Goal: Task Accomplishment & Management: Use online tool/utility

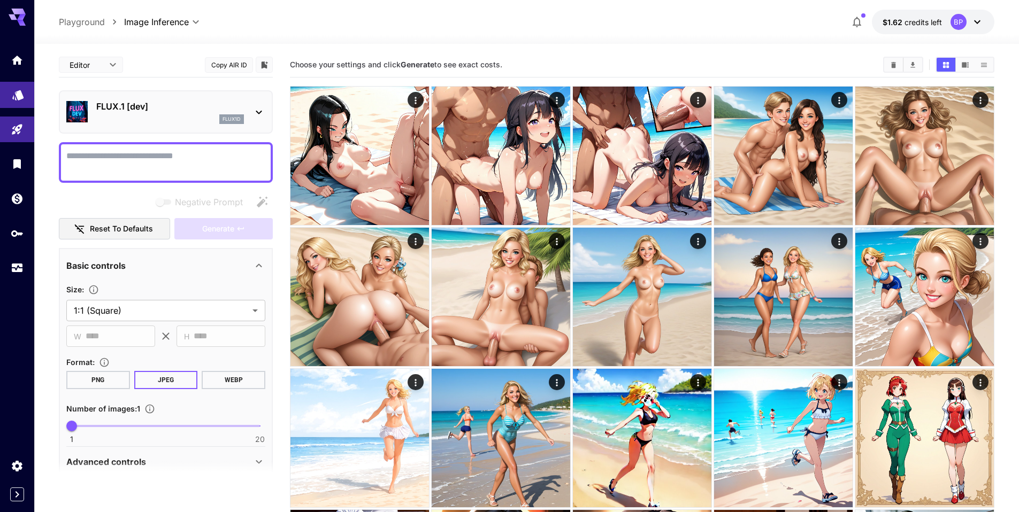
click at [16, 97] on icon "Models" at bounding box center [18, 91] width 13 height 13
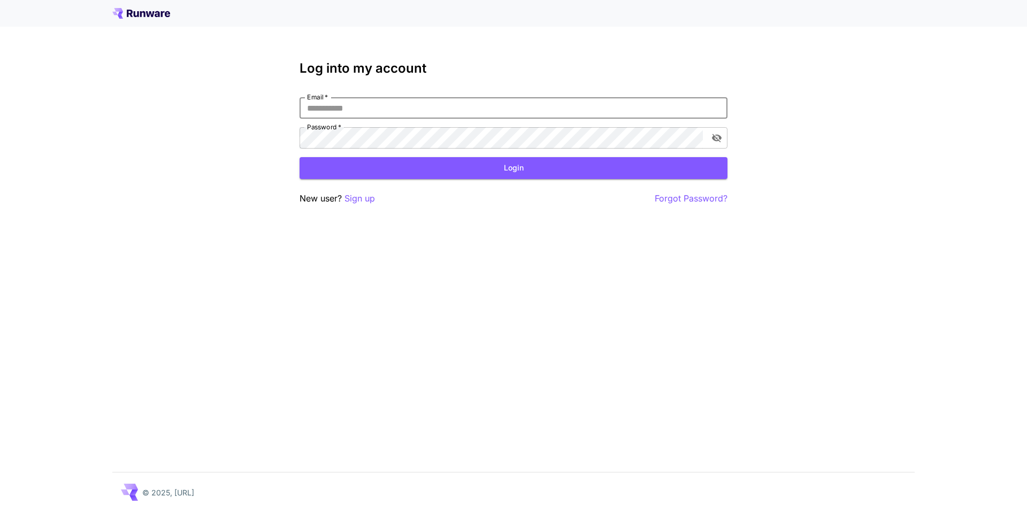
click at [303, 99] on input "Email   *" at bounding box center [513, 107] width 428 height 21
type input "**********"
click at [416, 164] on button "Login" at bounding box center [513, 168] width 428 height 22
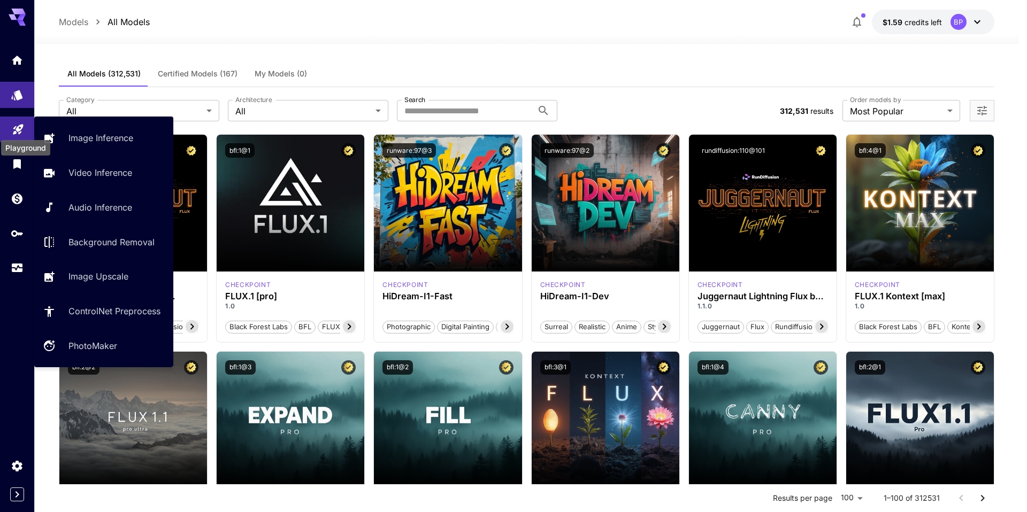
click at [16, 127] on icon "Playground" at bounding box center [18, 126] width 10 height 10
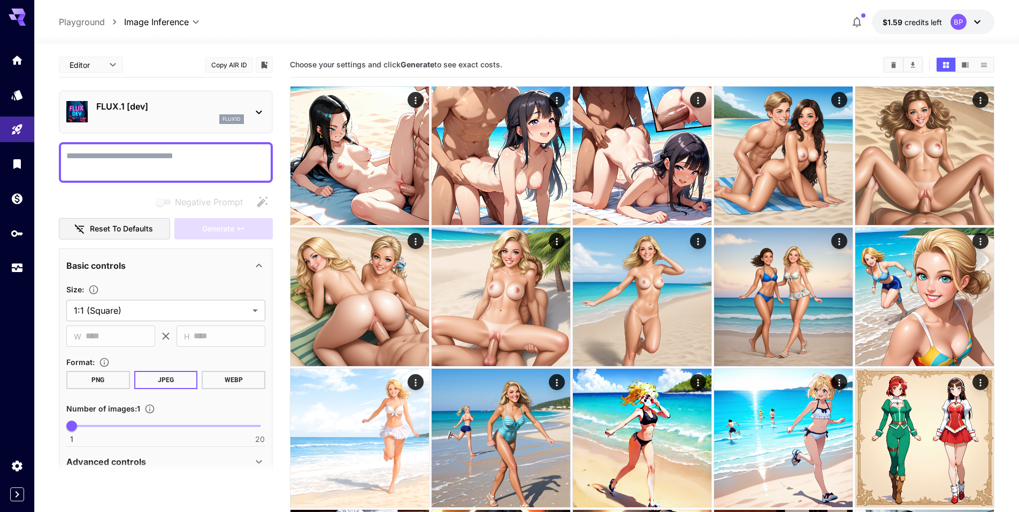
click at [88, 27] on p "Playground" at bounding box center [82, 22] width 46 height 13
click at [87, 23] on p "Playground" at bounding box center [82, 22] width 46 height 13
click at [12, 54] on icon "Home" at bounding box center [18, 57] width 13 height 13
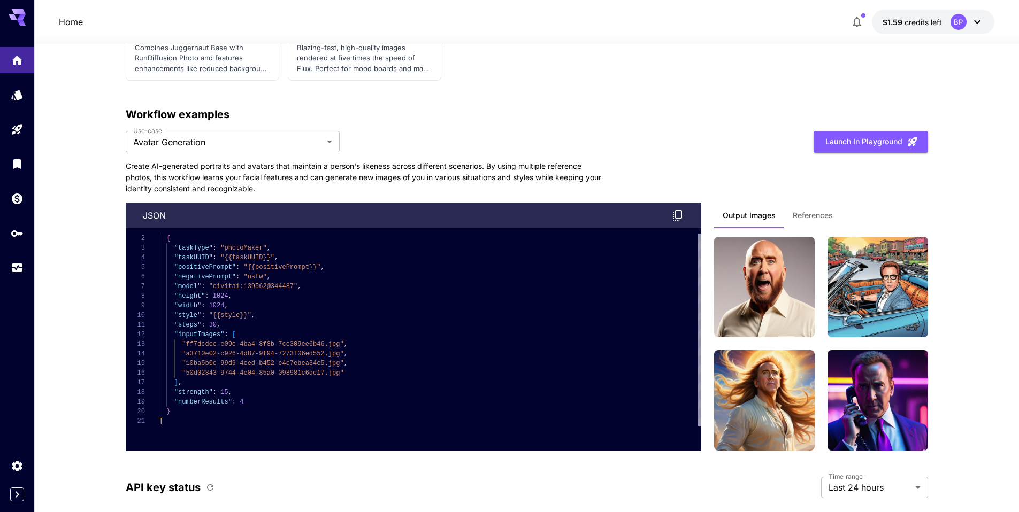
scroll to position [2371, 0]
click at [809, 218] on span "References" at bounding box center [813, 216] width 40 height 10
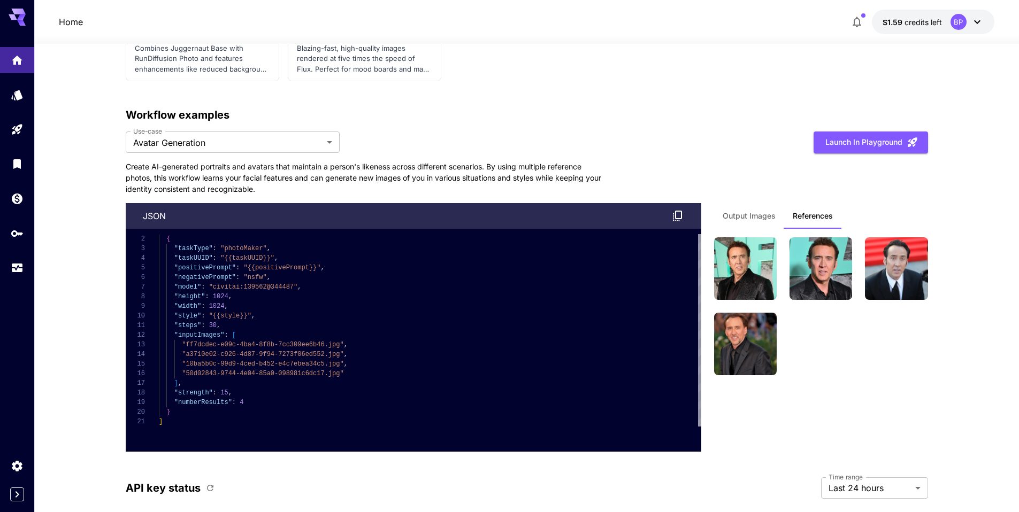
click at [761, 216] on span "Output Images" at bounding box center [749, 216] width 53 height 10
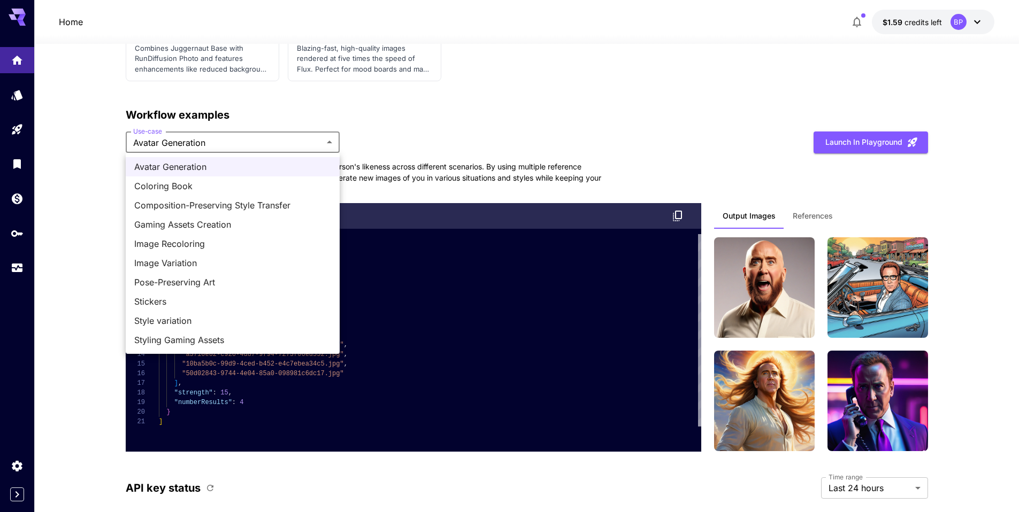
click at [186, 262] on span "Image Variation" at bounding box center [232, 263] width 197 height 13
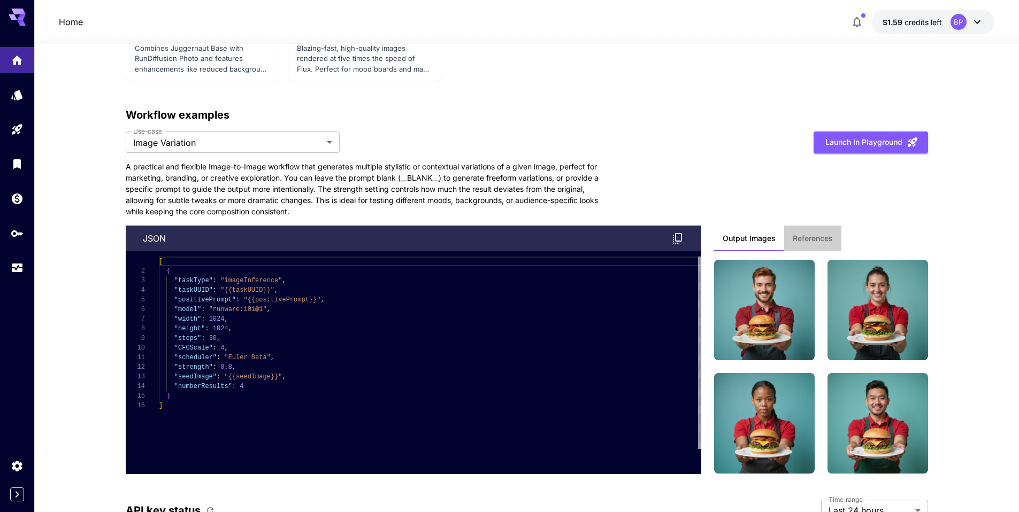
click at [811, 234] on span "References" at bounding box center [813, 239] width 40 height 10
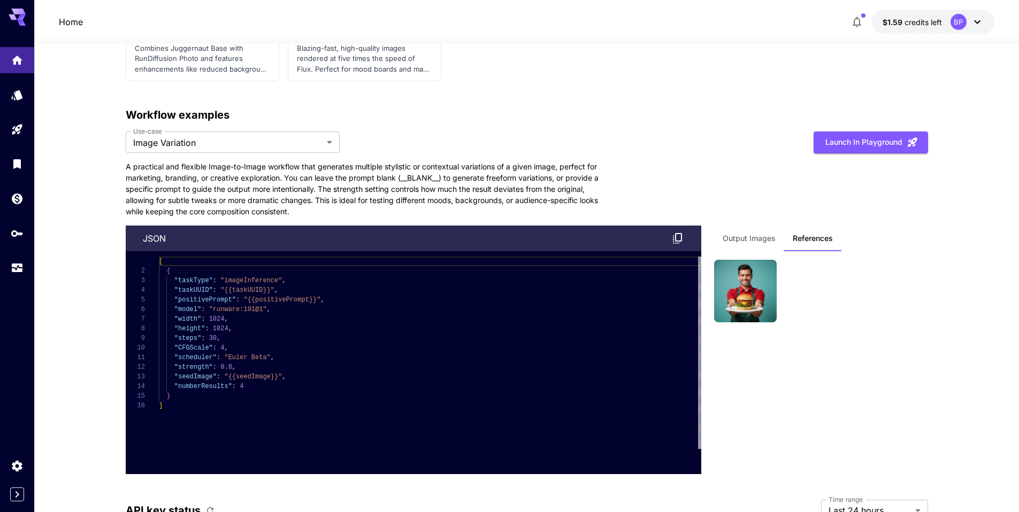
click at [759, 243] on span "Output Images" at bounding box center [749, 239] width 53 height 10
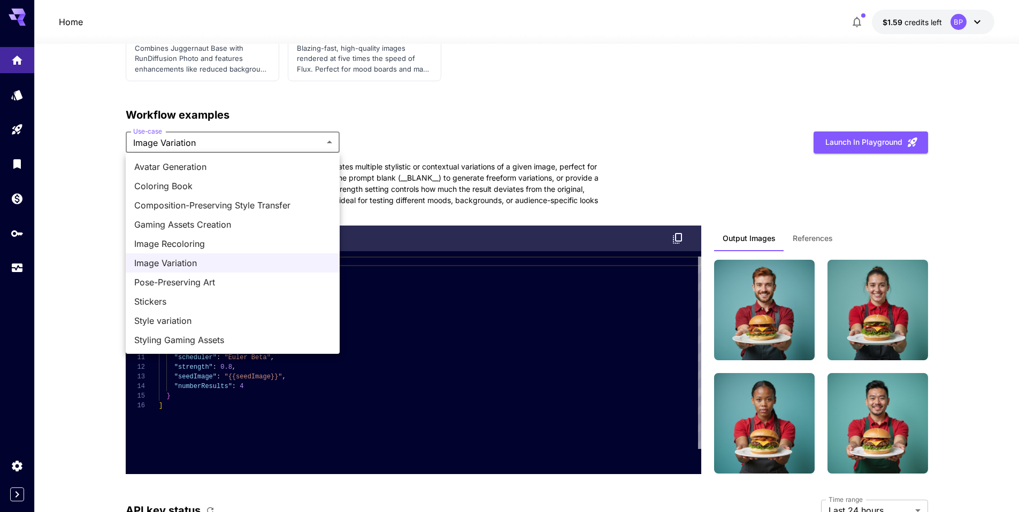
click at [195, 189] on span "Coloring Book" at bounding box center [232, 186] width 197 height 13
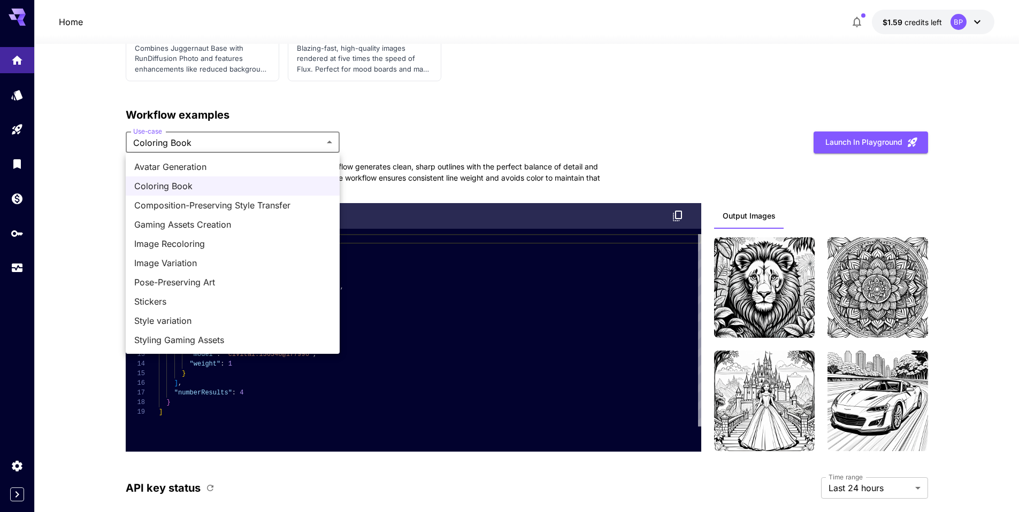
click at [167, 280] on span "Pose-Preserving Art" at bounding box center [232, 282] width 197 height 13
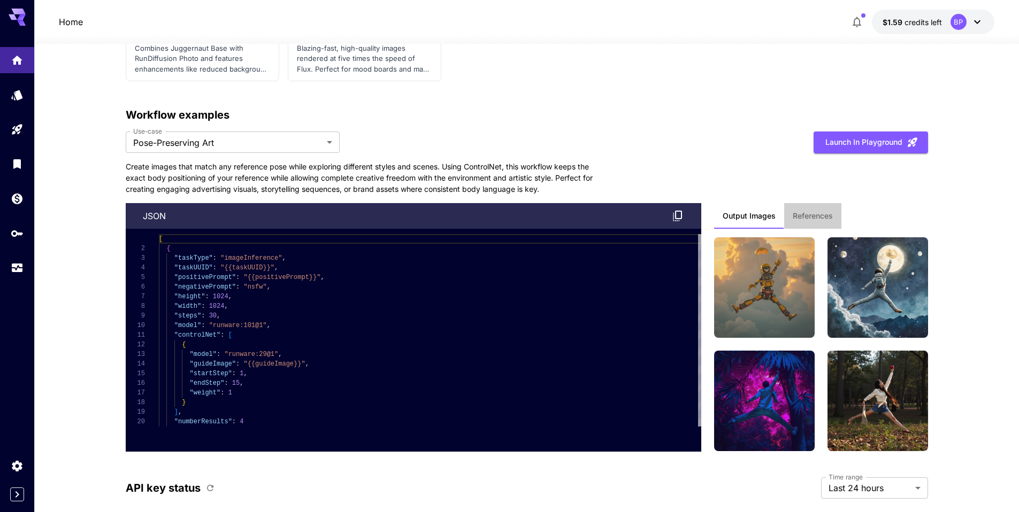
click at [827, 216] on span "References" at bounding box center [813, 216] width 40 height 10
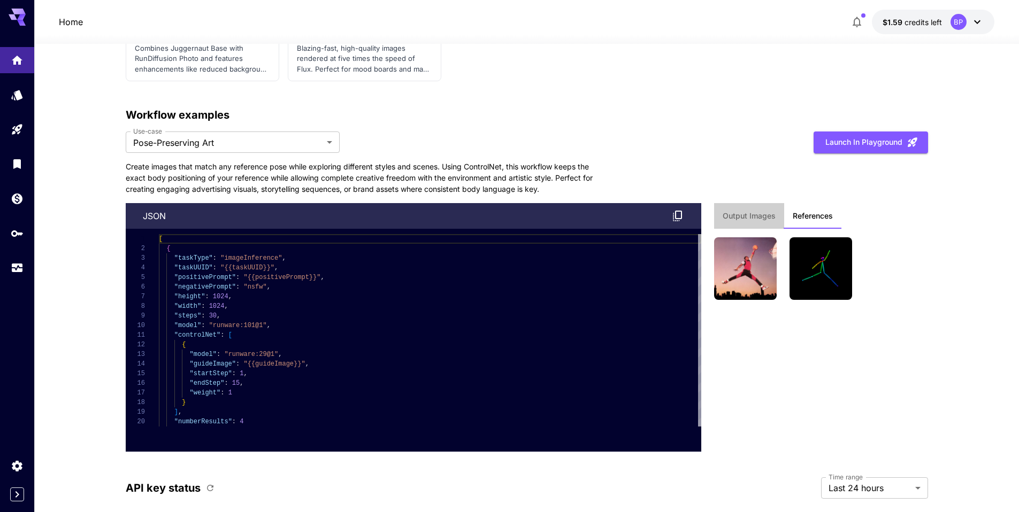
click at [751, 219] on span "Output Images" at bounding box center [749, 216] width 53 height 10
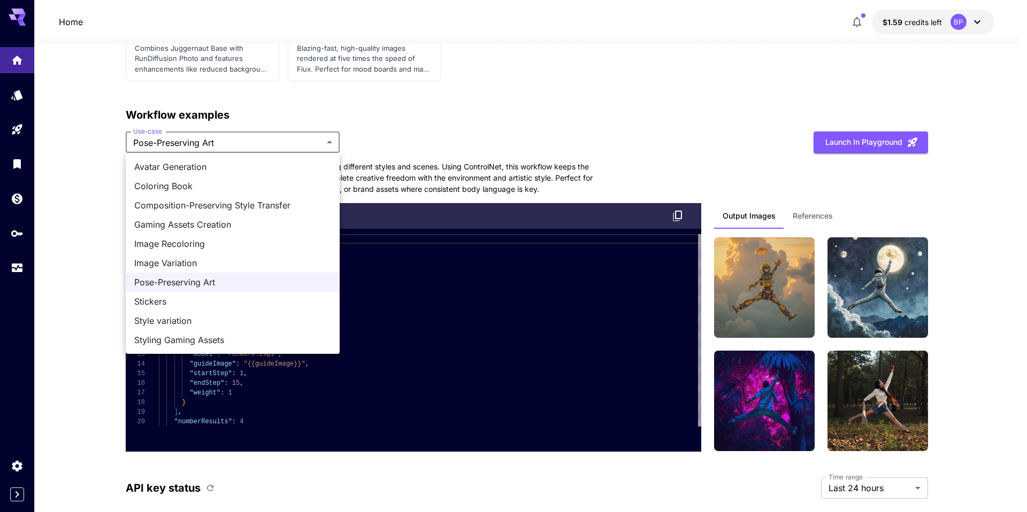
click at [165, 205] on span "Composition-Preserving Style Transfer" at bounding box center [232, 205] width 197 height 13
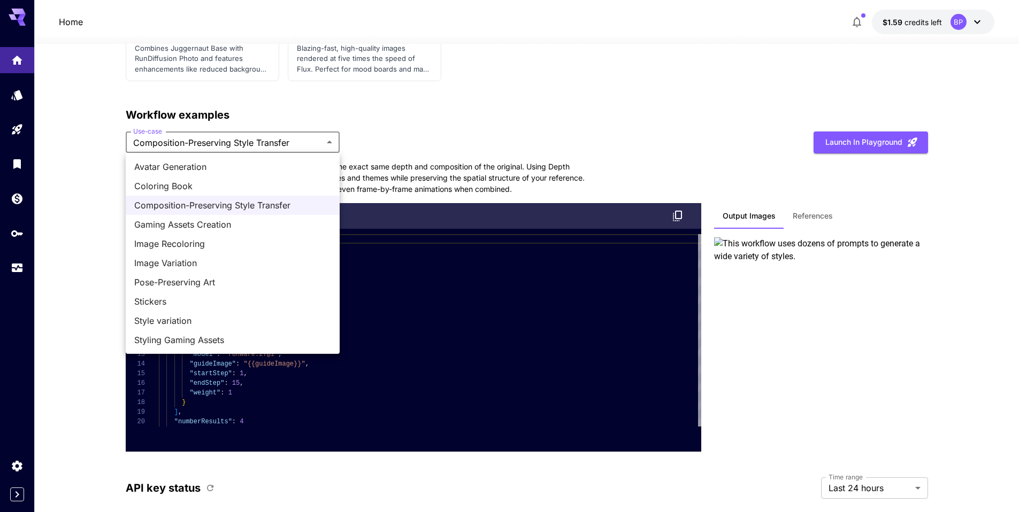
click at [172, 245] on span "Image Recoloring" at bounding box center [232, 243] width 197 height 13
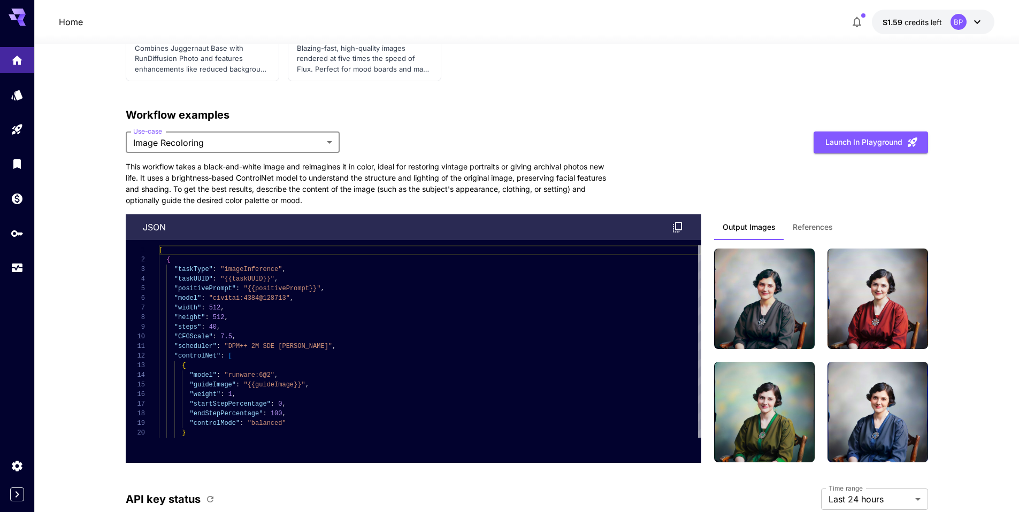
click at [811, 229] on span "References" at bounding box center [813, 227] width 40 height 10
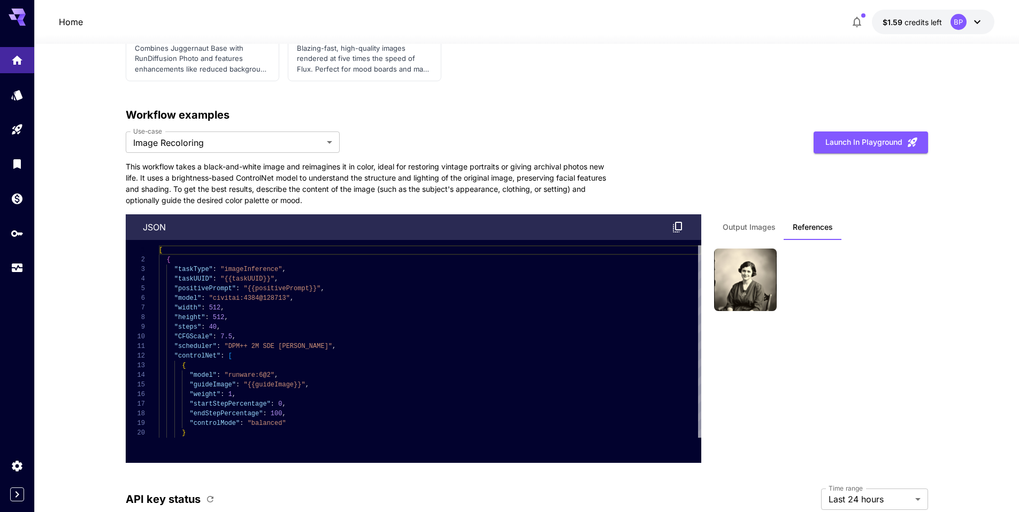
click at [758, 229] on span "Output Images" at bounding box center [749, 227] width 53 height 10
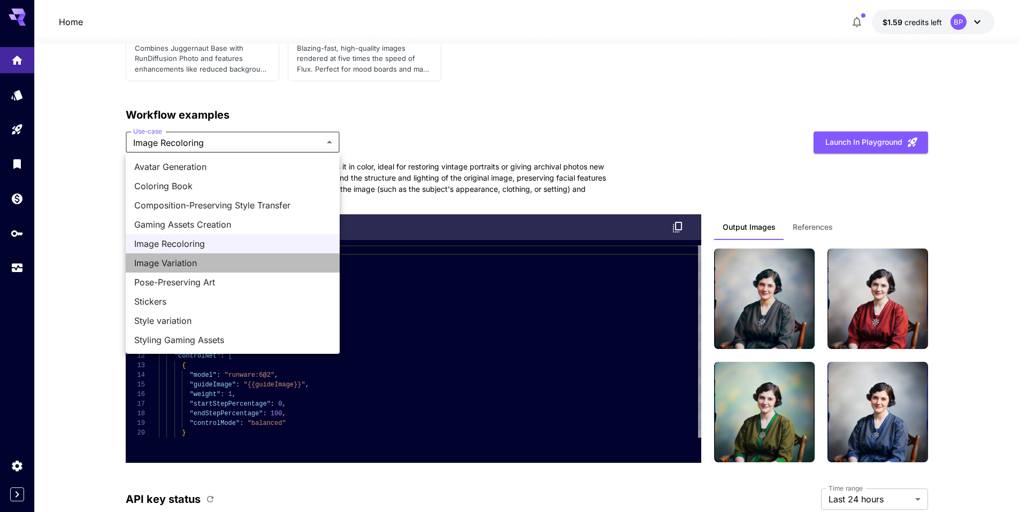
click at [179, 263] on span "Image Variation" at bounding box center [232, 263] width 197 height 13
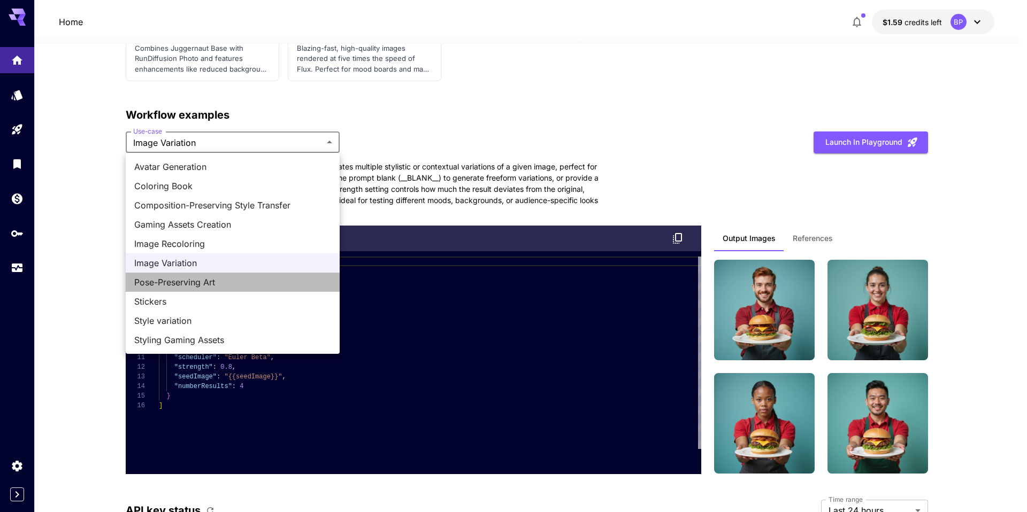
click at [183, 282] on span "Pose-Preserving Art" at bounding box center [232, 282] width 197 height 13
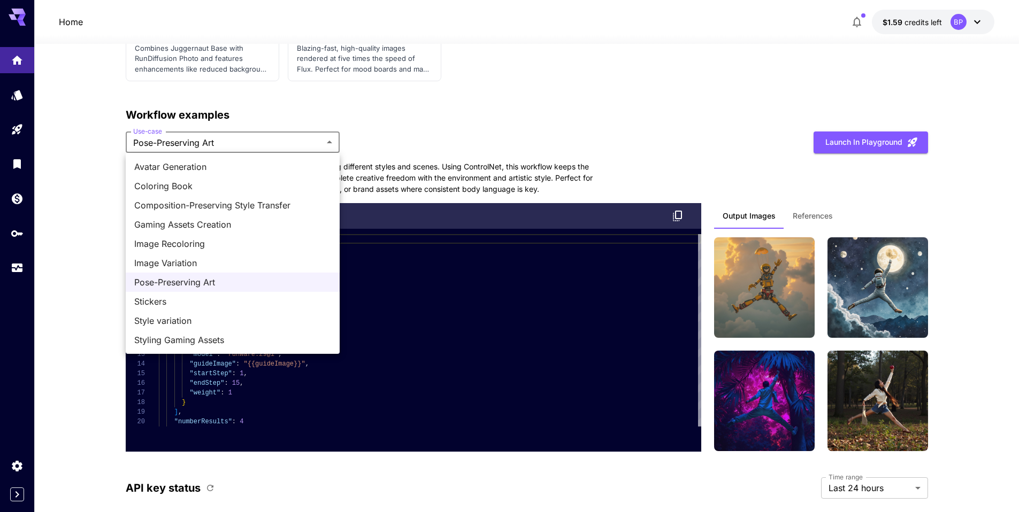
click at [177, 300] on span "Stickers" at bounding box center [232, 301] width 197 height 13
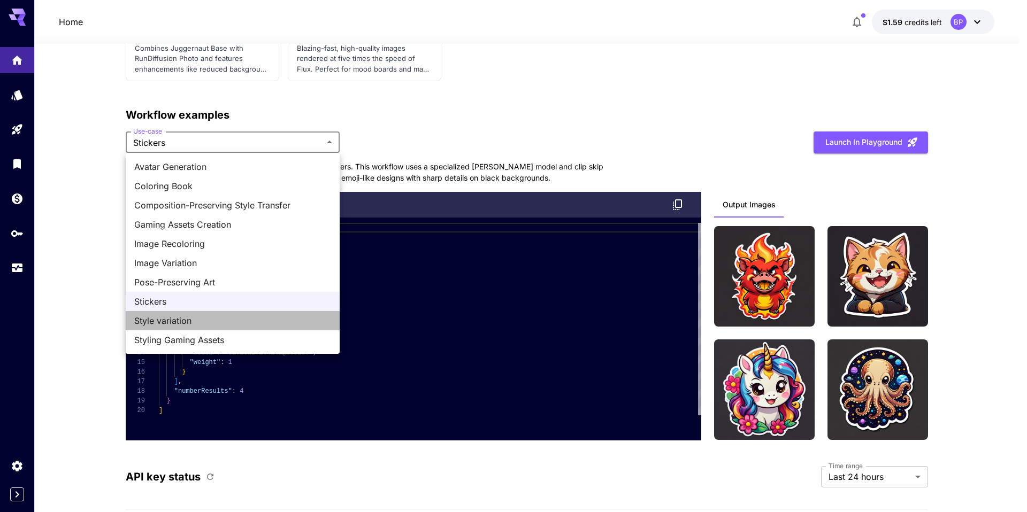
click at [212, 321] on span "Style variation" at bounding box center [232, 320] width 197 height 13
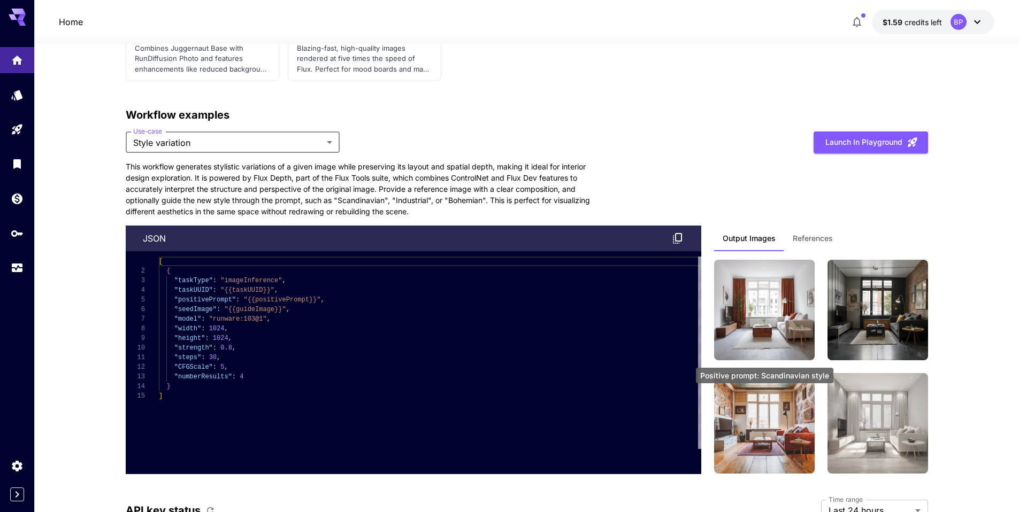
click at [813, 247] on button "References" at bounding box center [812, 239] width 57 height 26
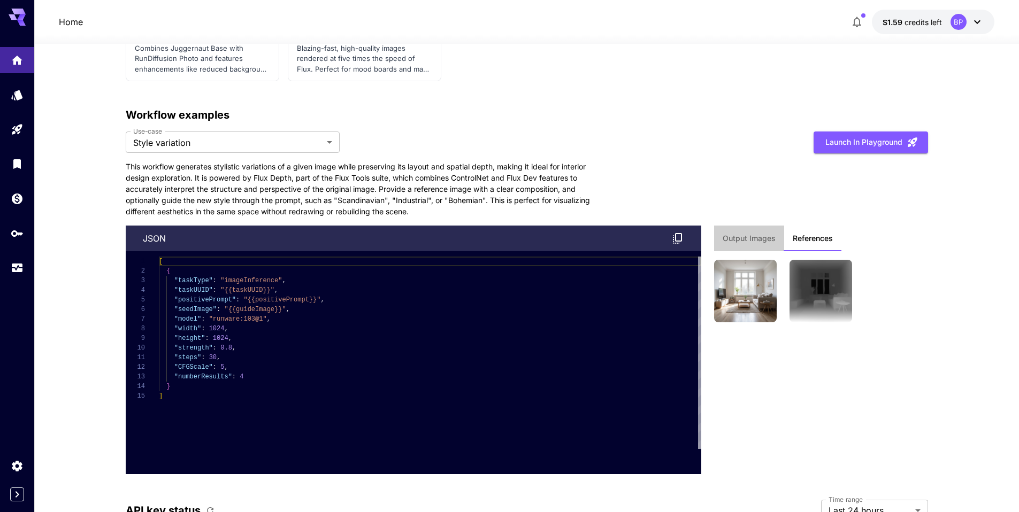
click at [759, 244] on button "Output Images" at bounding box center [749, 239] width 70 height 26
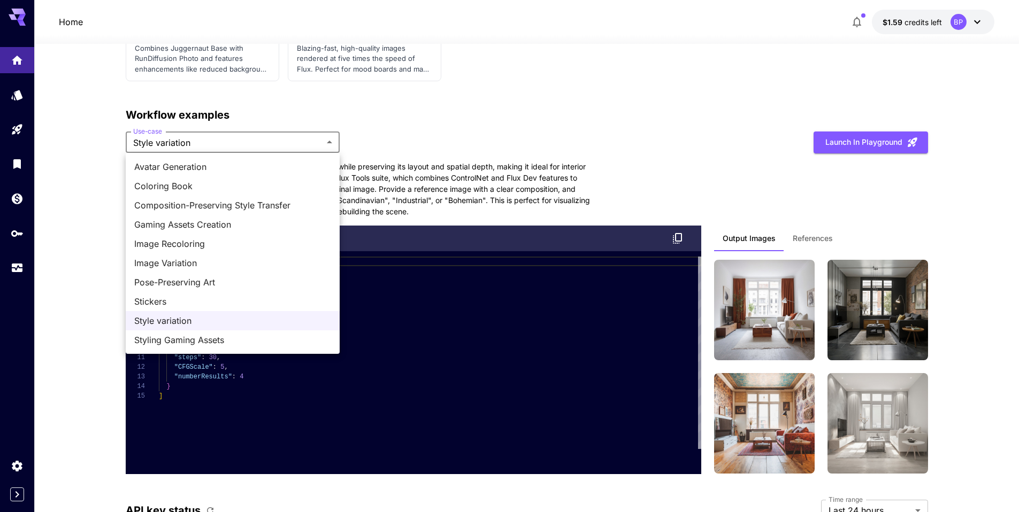
click at [199, 342] on span "Styling Gaming Assets" at bounding box center [232, 340] width 197 height 13
type input "**********"
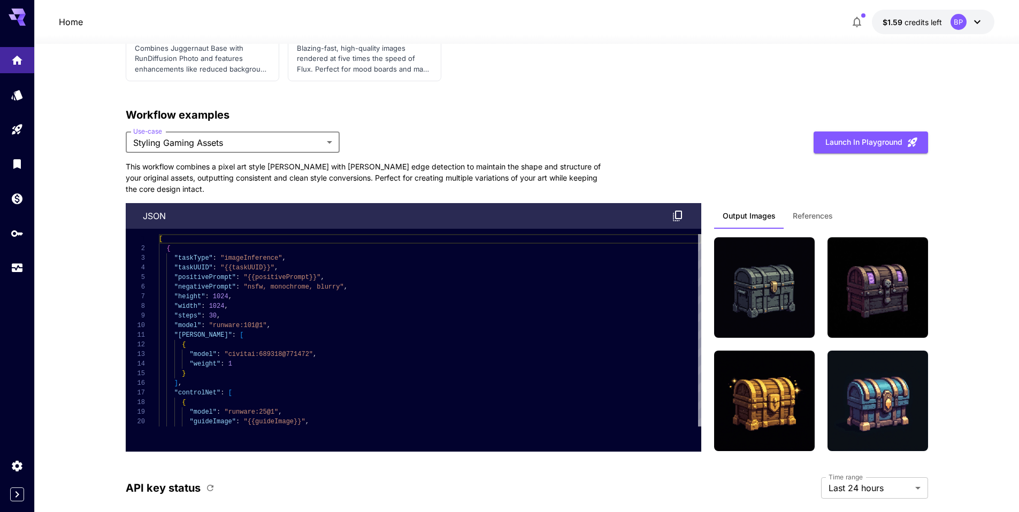
click at [815, 219] on span "References" at bounding box center [813, 216] width 40 height 10
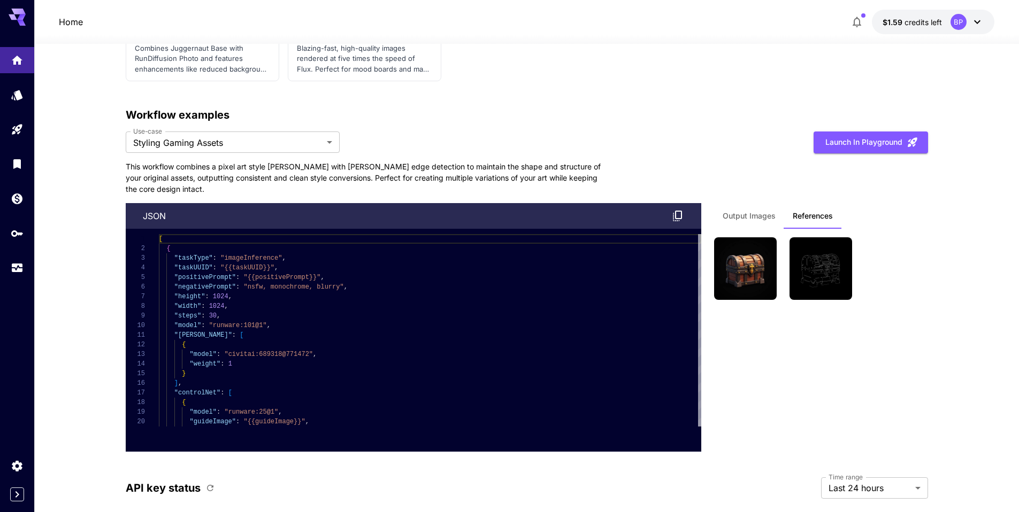
click at [751, 220] on span "Output Images" at bounding box center [749, 216] width 53 height 10
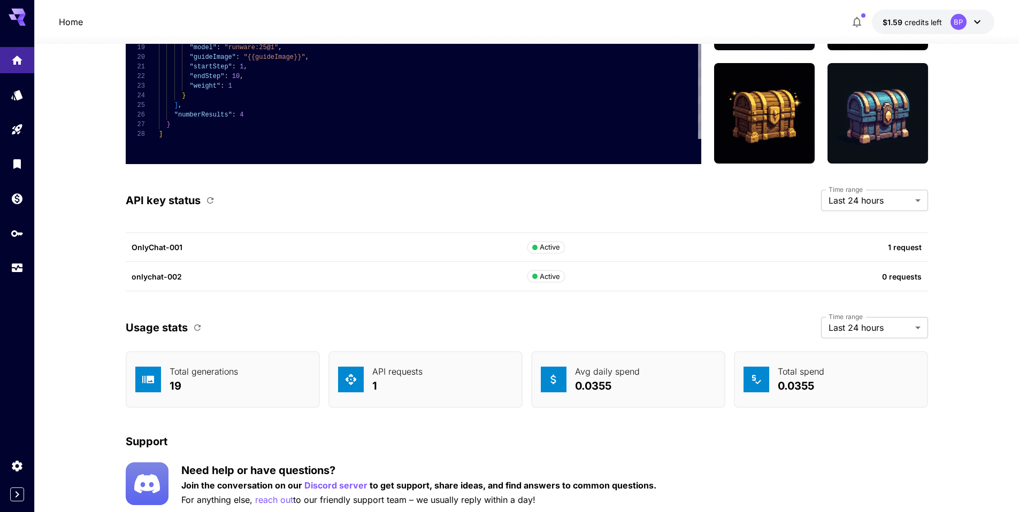
scroll to position [2694, 0]
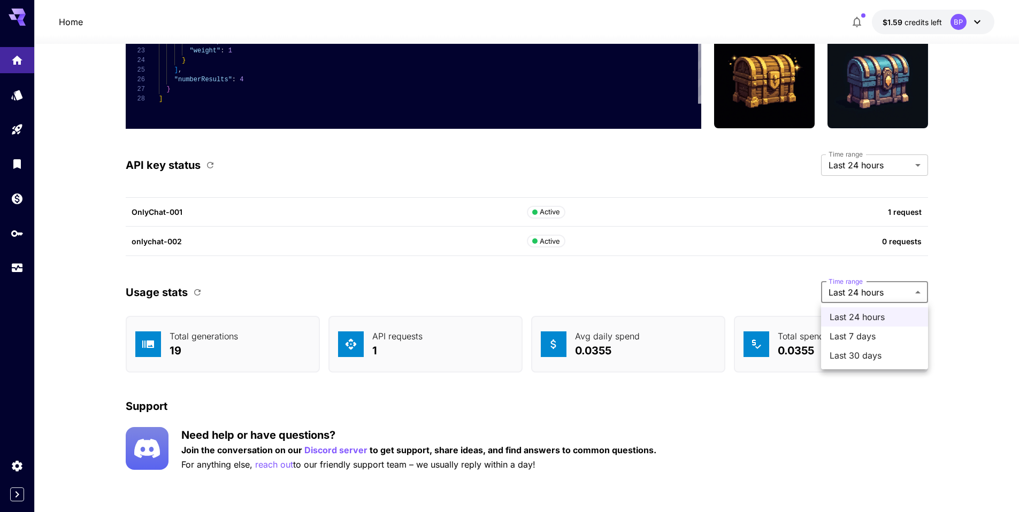
click at [858, 341] on span "Last 7 days" at bounding box center [874, 336] width 90 height 13
type input "******"
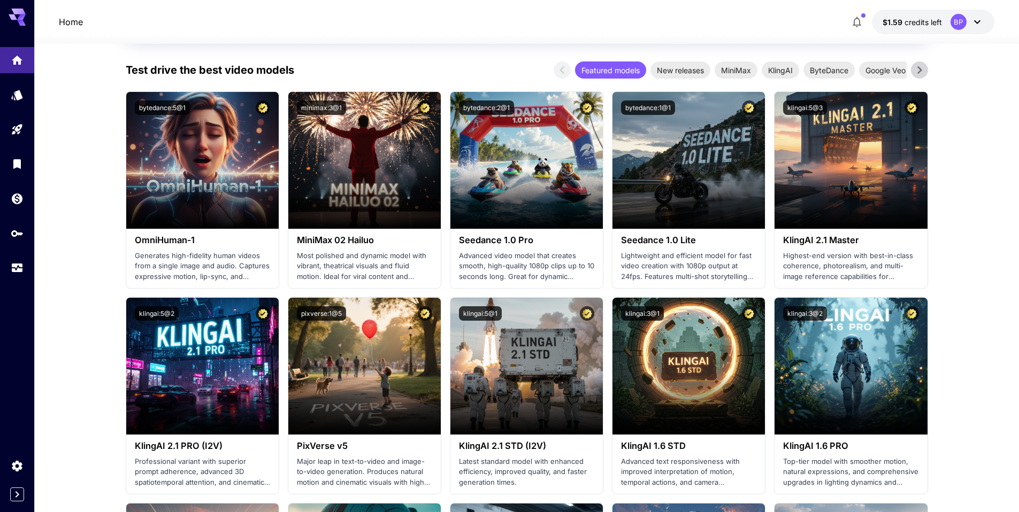
scroll to position [0, 0]
